Goal: Entertainment & Leisure: Consume media (video, audio)

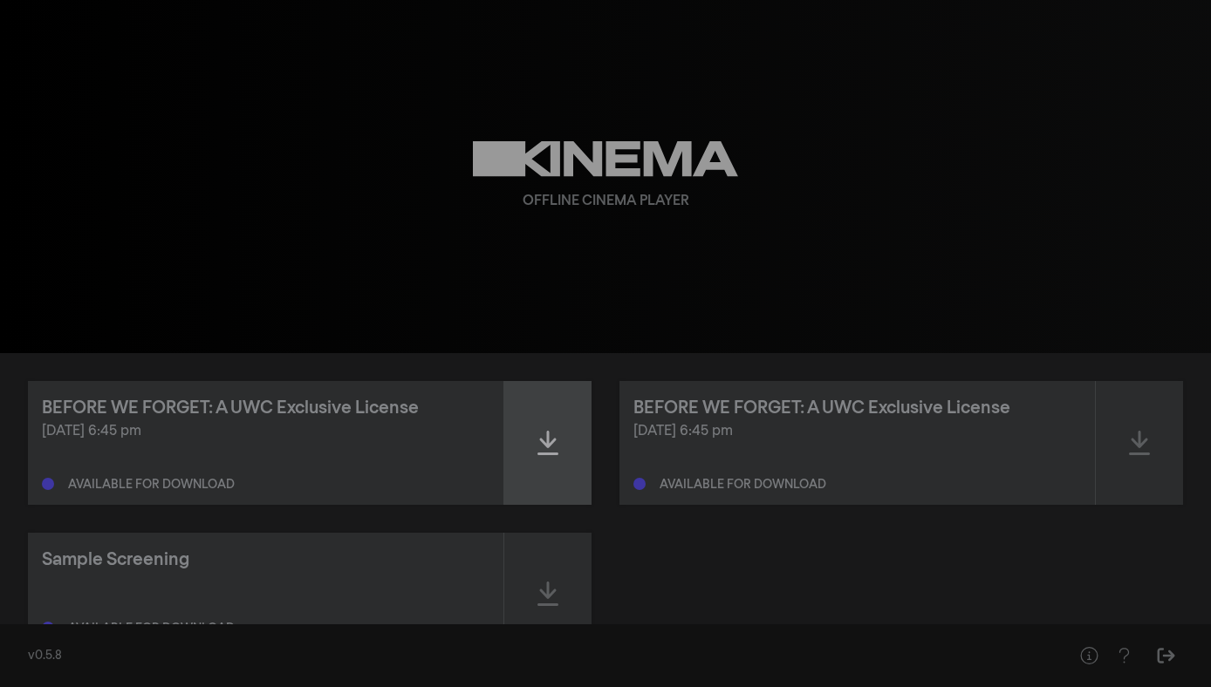
click at [551, 445] on icon at bounding box center [547, 443] width 21 height 28
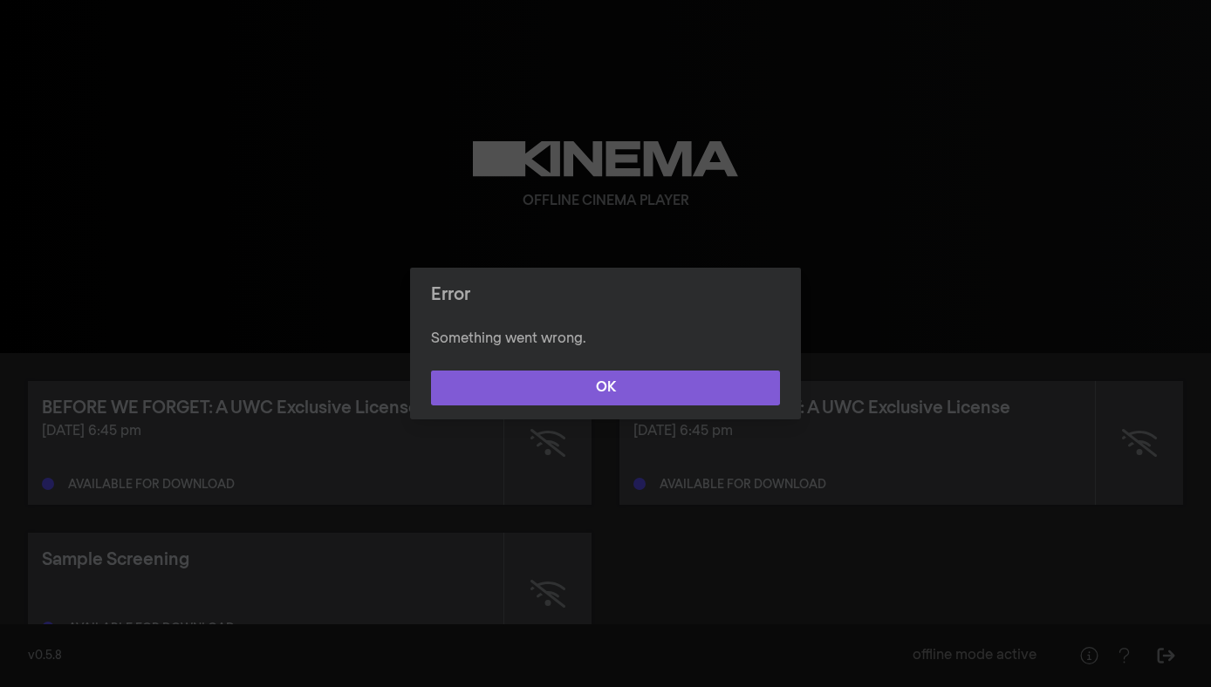
click at [540, 383] on button "OK" at bounding box center [605, 388] width 349 height 35
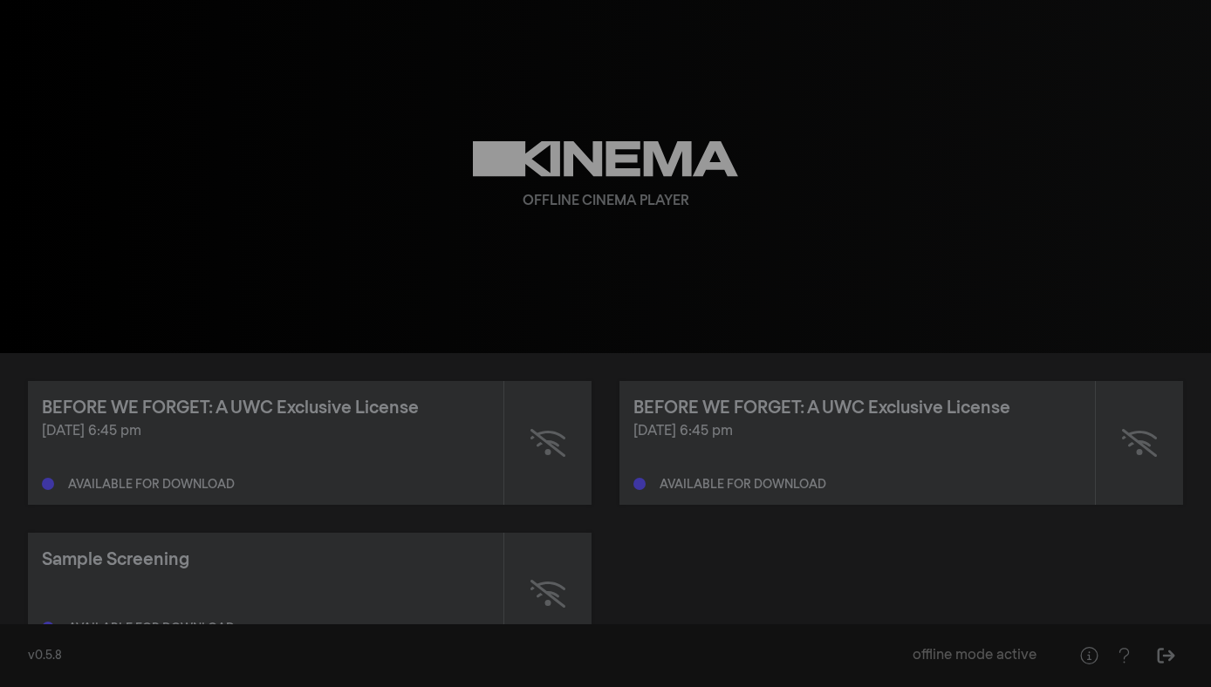
click at [447, 344] on div "Offline Cinema Player" at bounding box center [605, 176] width 628 height 353
click at [546, 447] on icon at bounding box center [547, 443] width 35 height 28
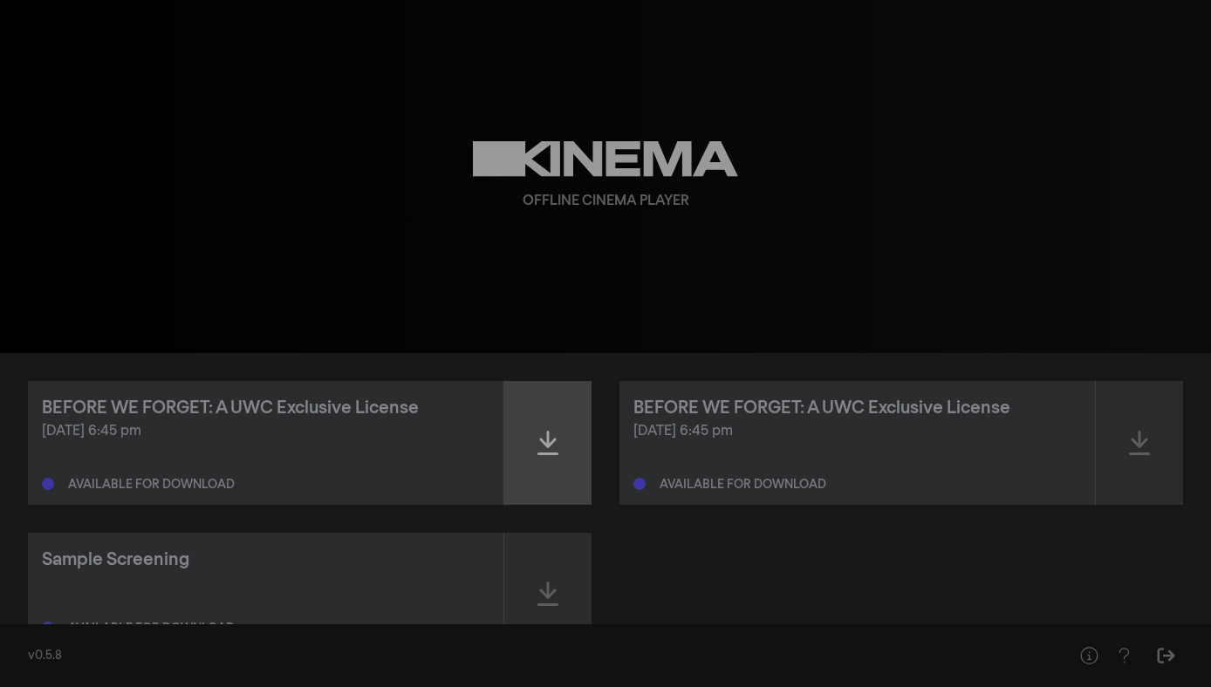
click at [544, 447] on icon at bounding box center [547, 443] width 21 height 28
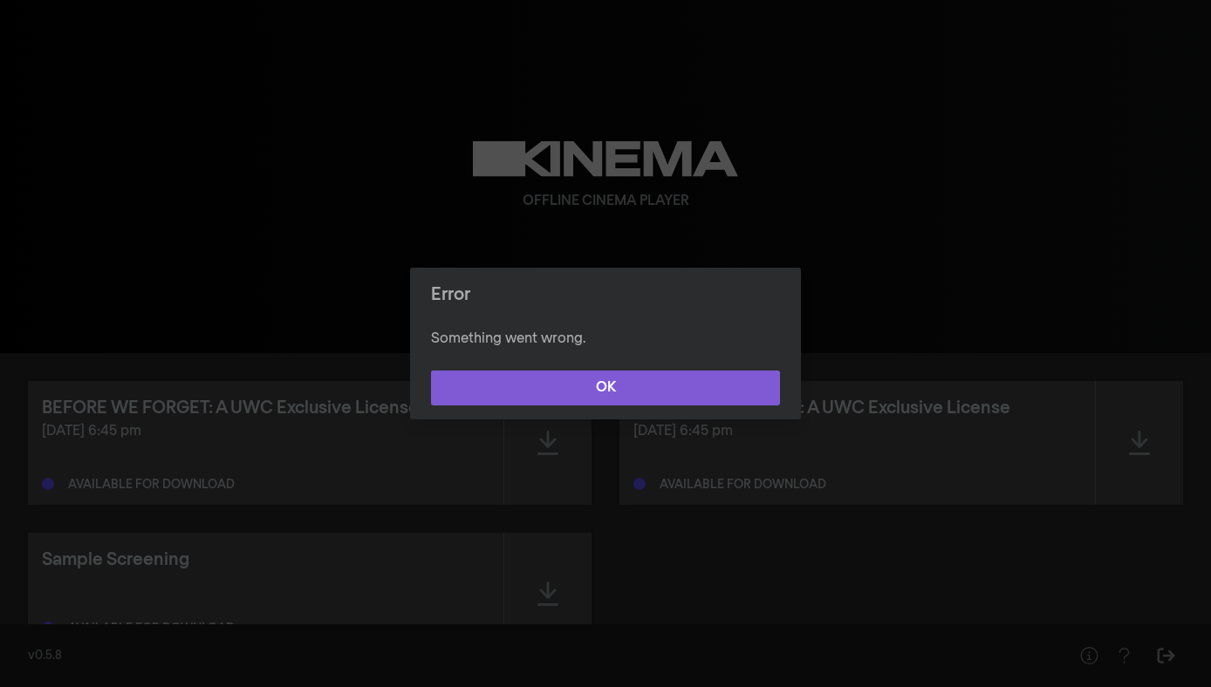
click at [506, 387] on button "OK" at bounding box center [605, 388] width 349 height 35
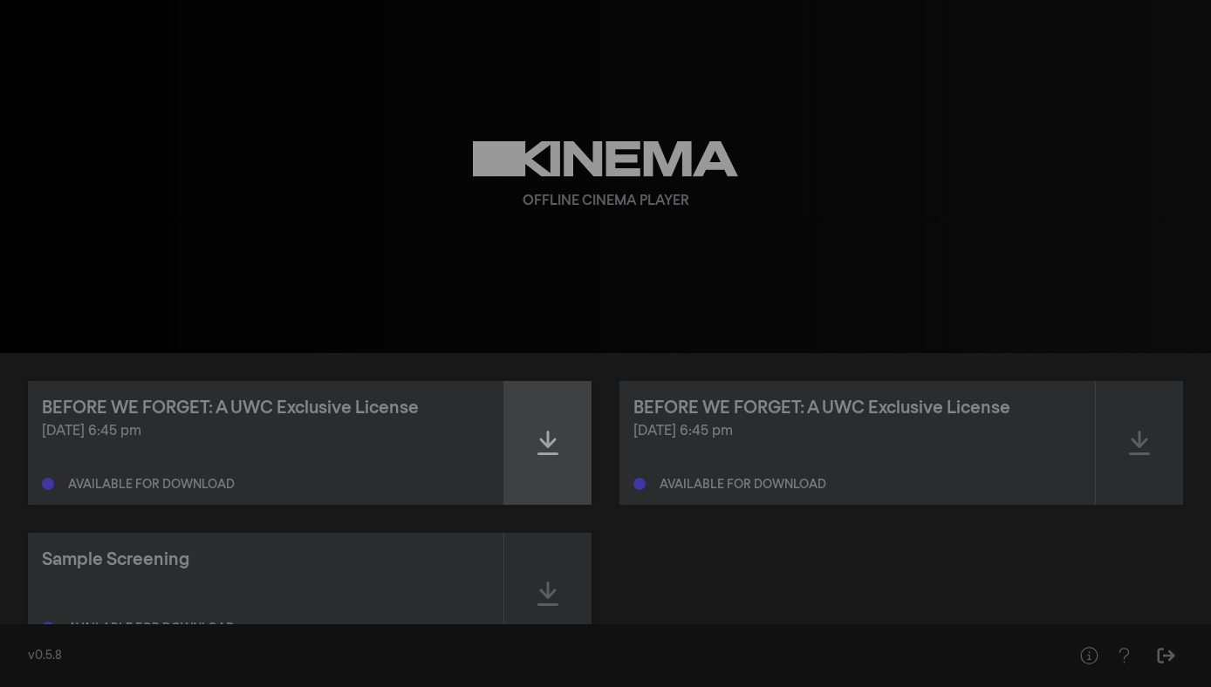
click at [548, 441] on icon at bounding box center [547, 443] width 21 height 24
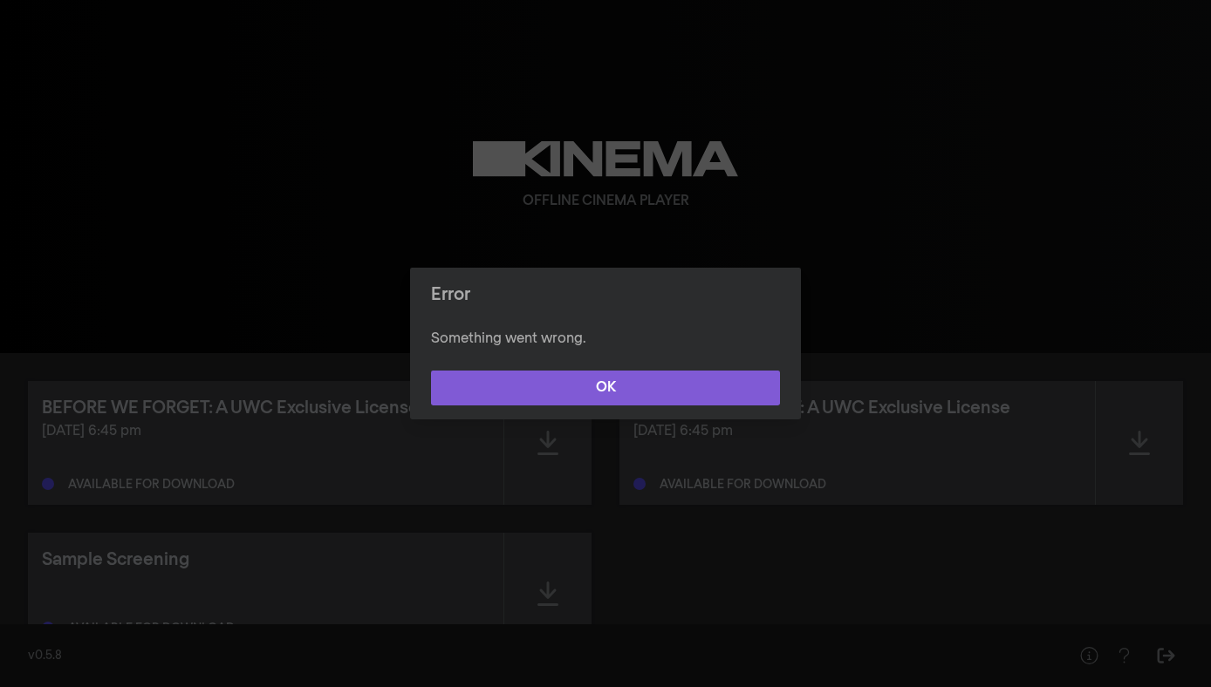
click at [583, 390] on button "OK" at bounding box center [605, 388] width 349 height 35
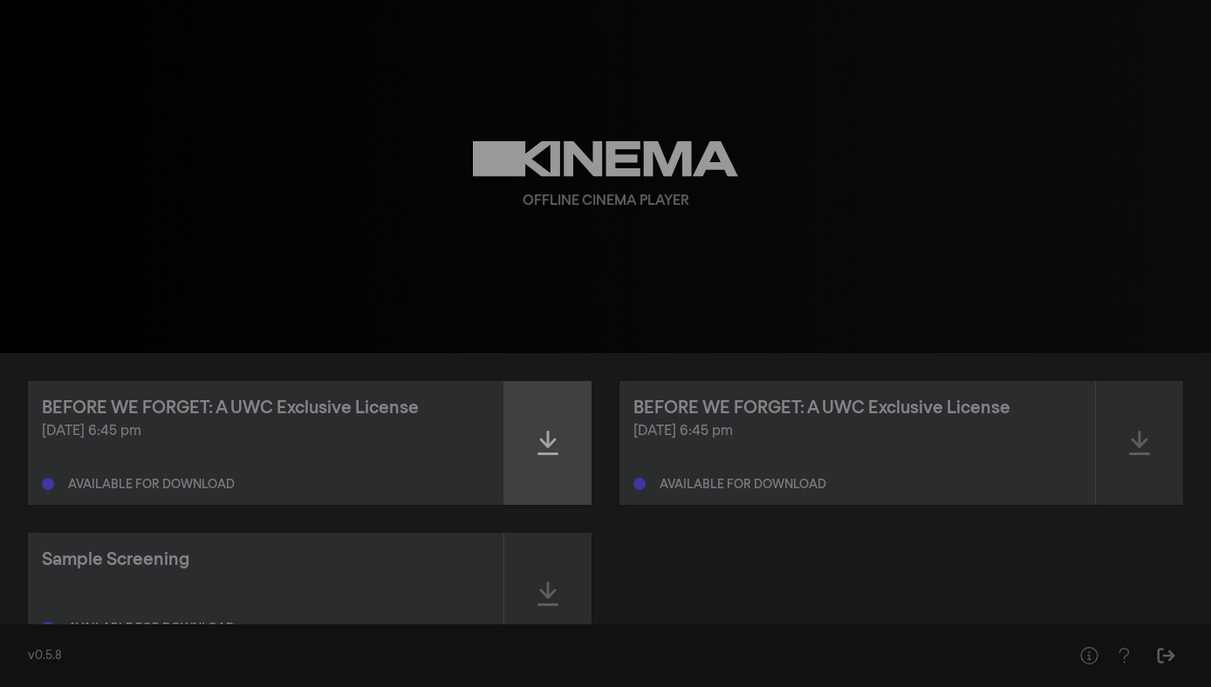
click at [549, 448] on icon at bounding box center [547, 443] width 21 height 28
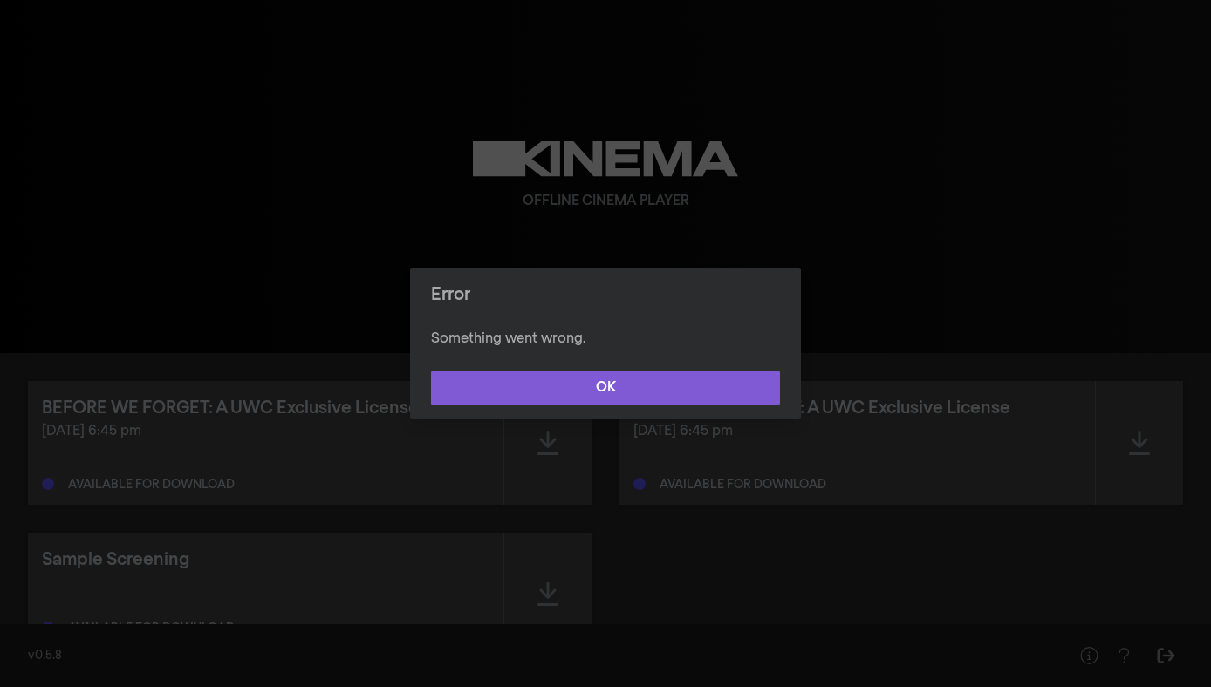
click at [594, 391] on button "OK" at bounding box center [605, 388] width 349 height 35
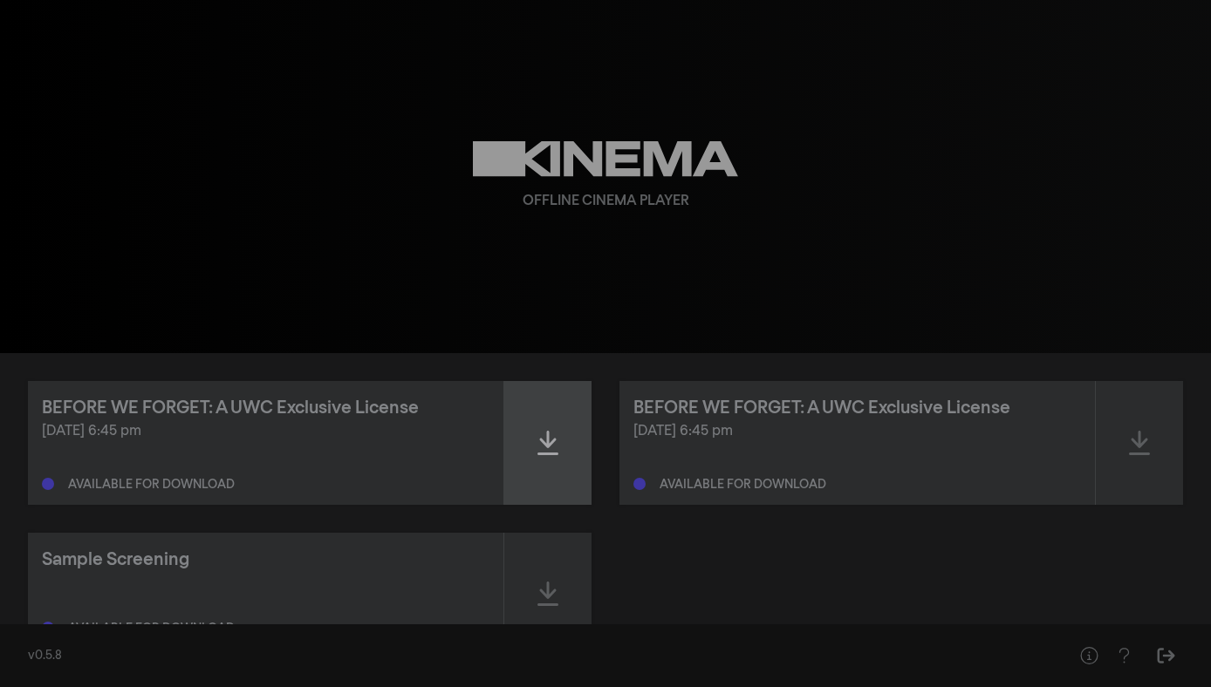
click at [560, 436] on div at bounding box center [547, 443] width 87 height 124
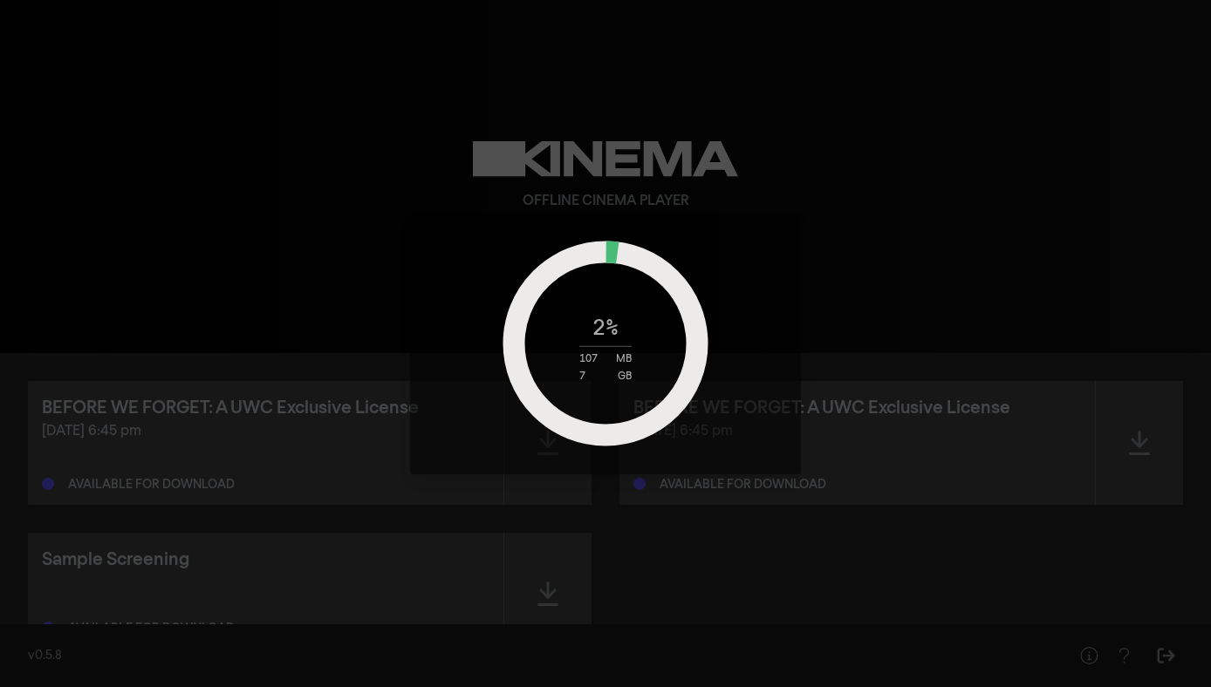
click at [1022, 224] on div "2 % 107 MB 7 GB" at bounding box center [605, 343] width 1211 height 687
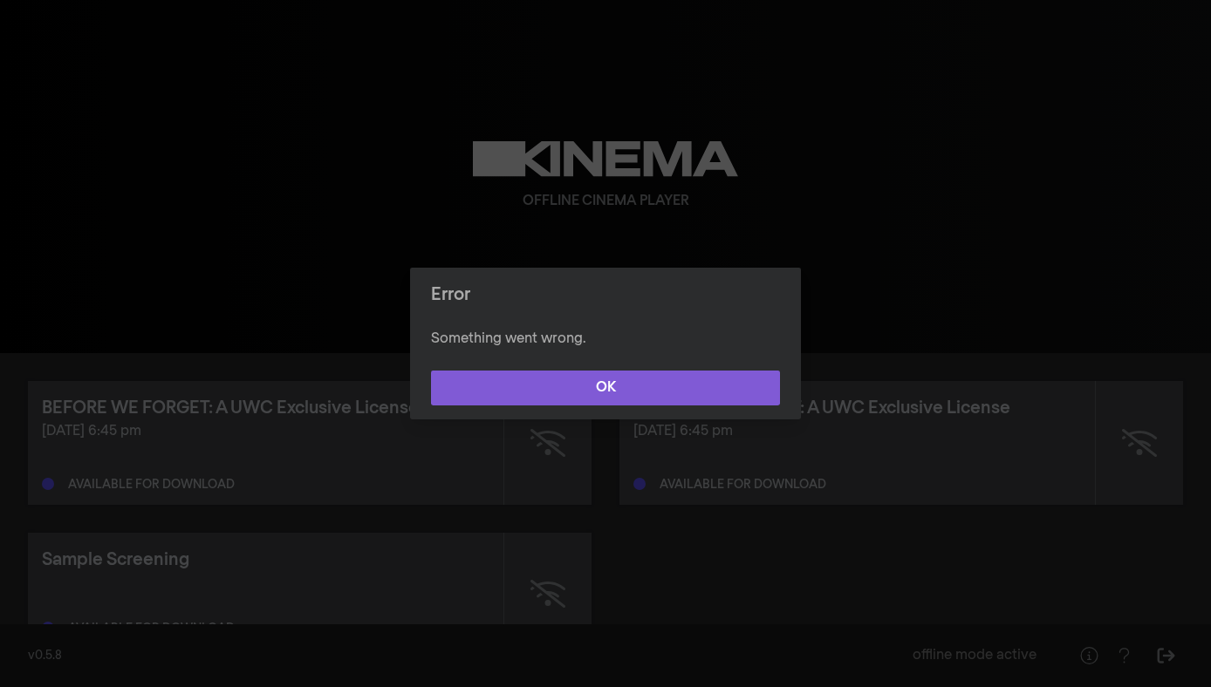
click at [599, 393] on button "OK" at bounding box center [605, 388] width 349 height 35
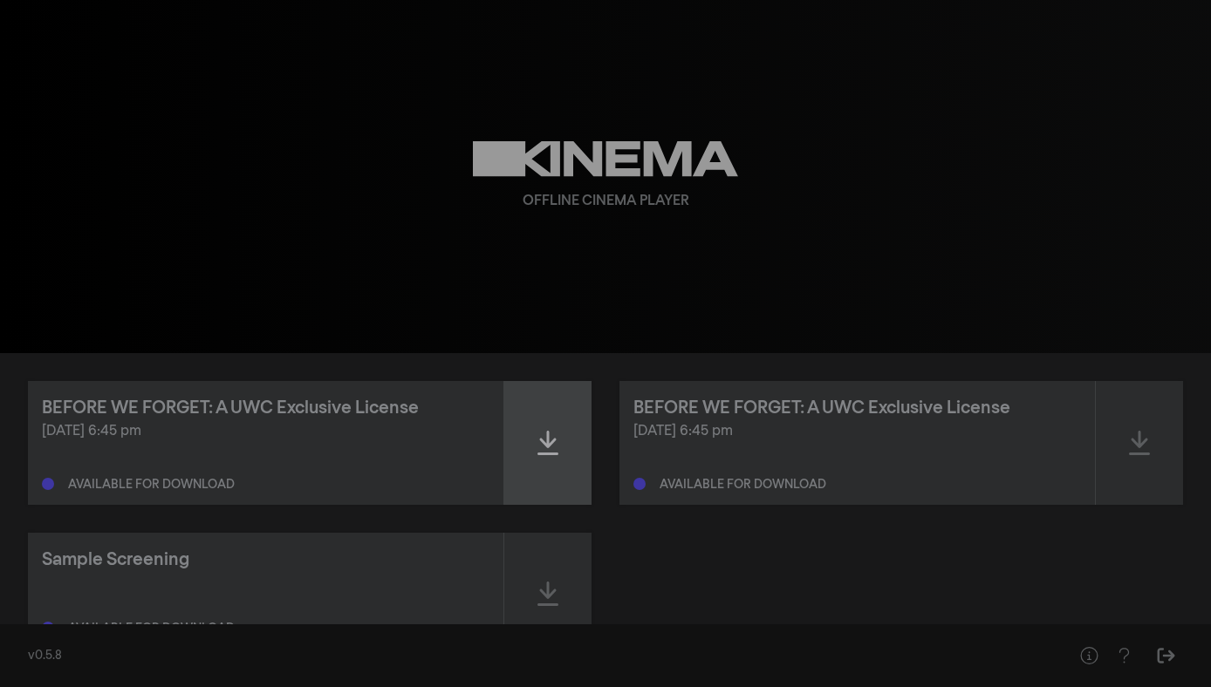
click at [557, 449] on icon at bounding box center [547, 443] width 21 height 28
click at [538, 453] on icon at bounding box center [547, 443] width 21 height 24
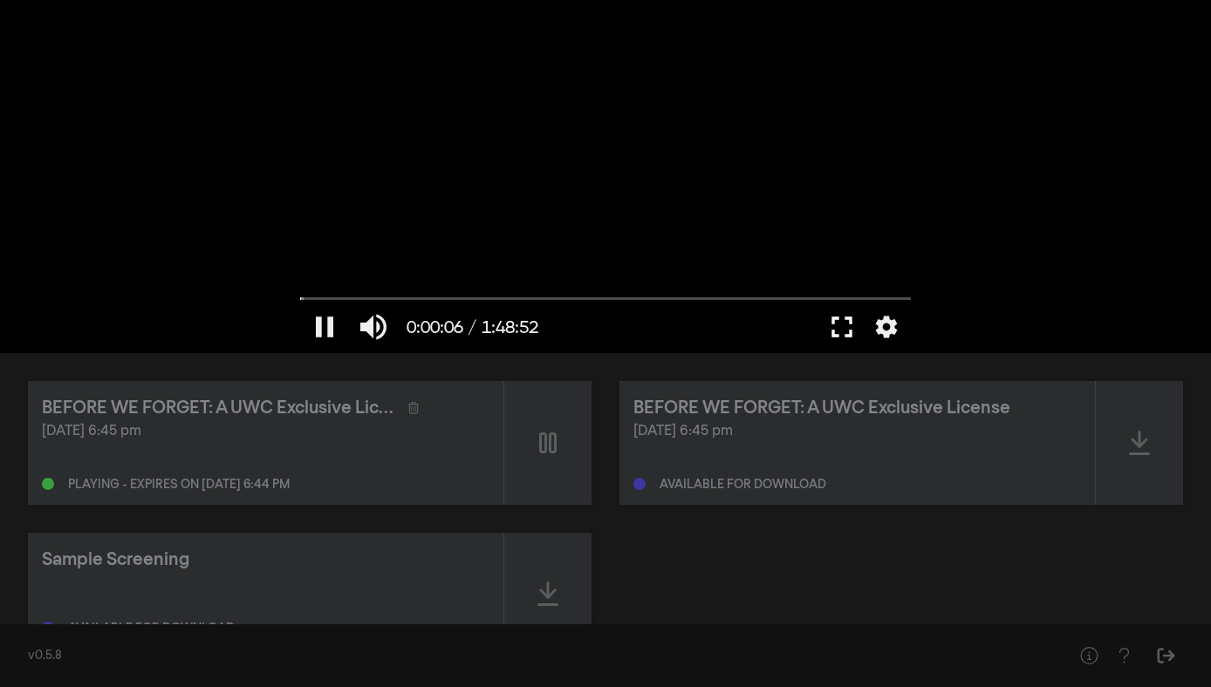
click at [839, 320] on button "fullscreen" at bounding box center [841, 327] width 49 height 52
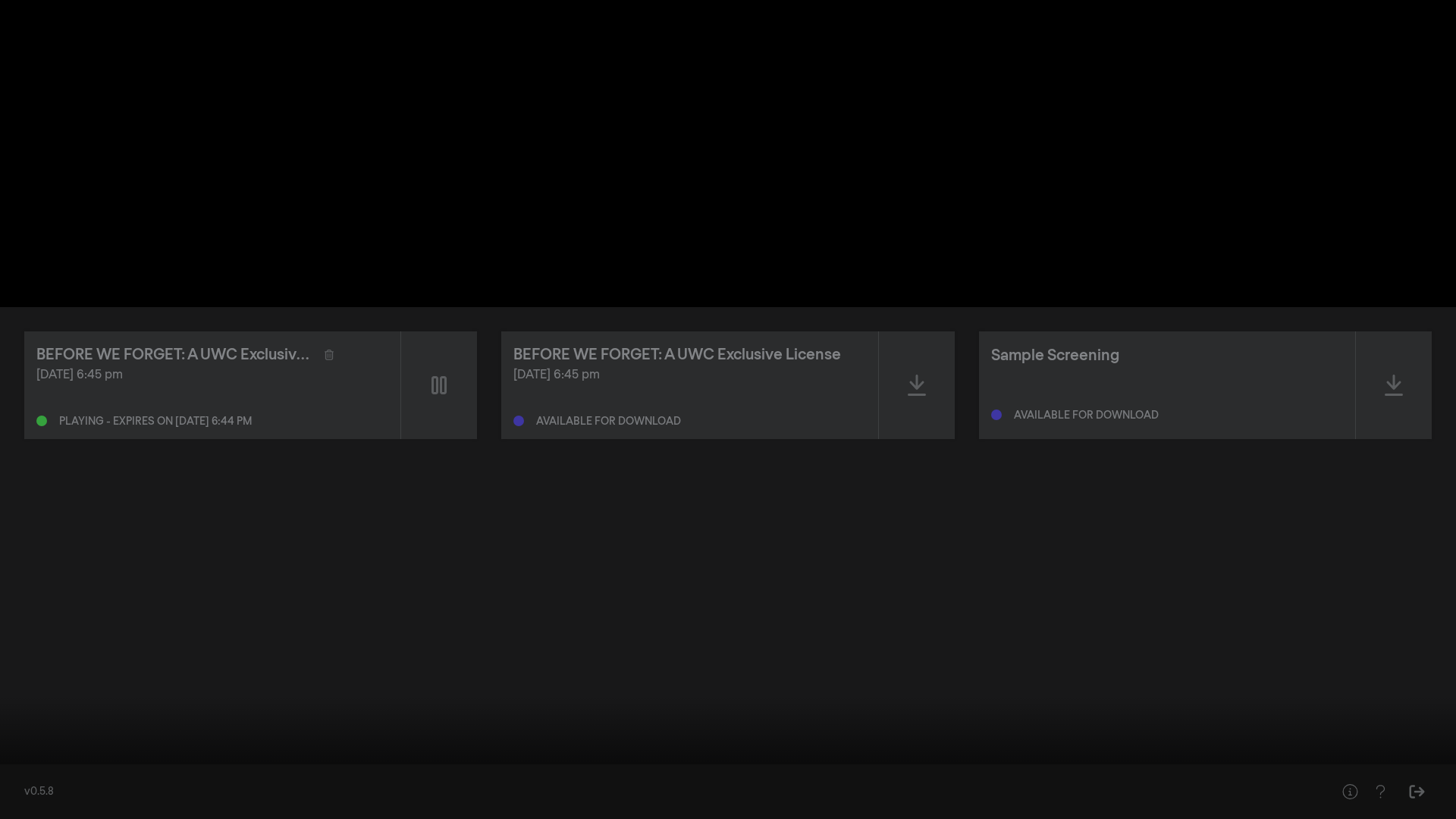
click at [21, 597] on button "pause" at bounding box center [29, 796] width 43 height 45
type input "125.922894"
